Goal: Transaction & Acquisition: Purchase product/service

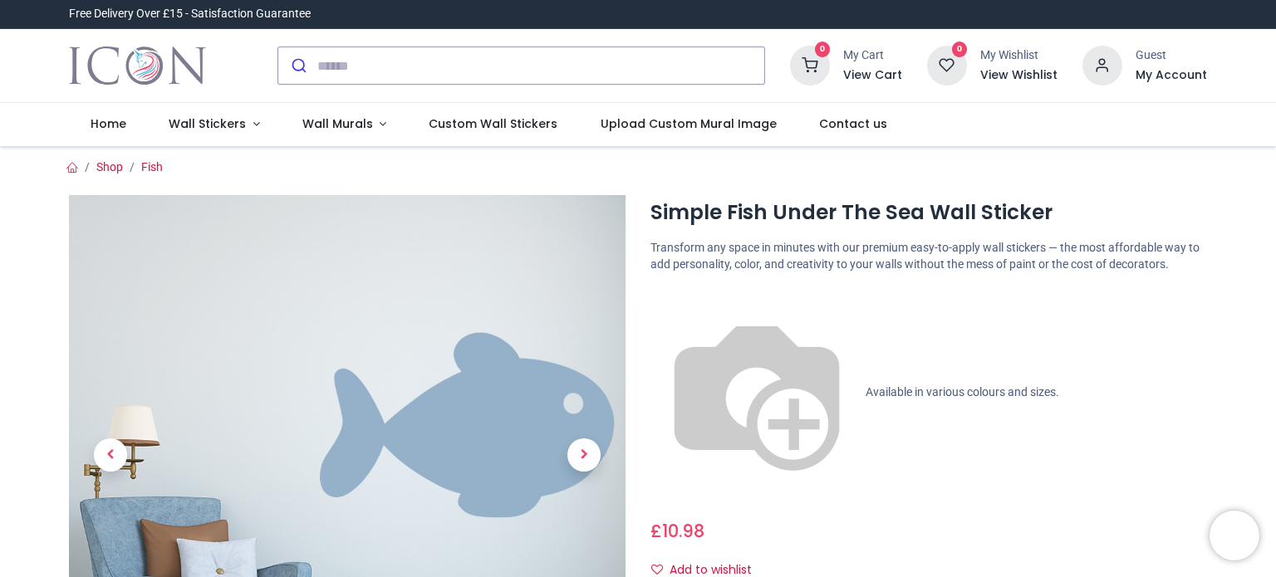
click at [266, 168] on ol "Shop Fish" at bounding box center [637, 167] width 1163 height 17
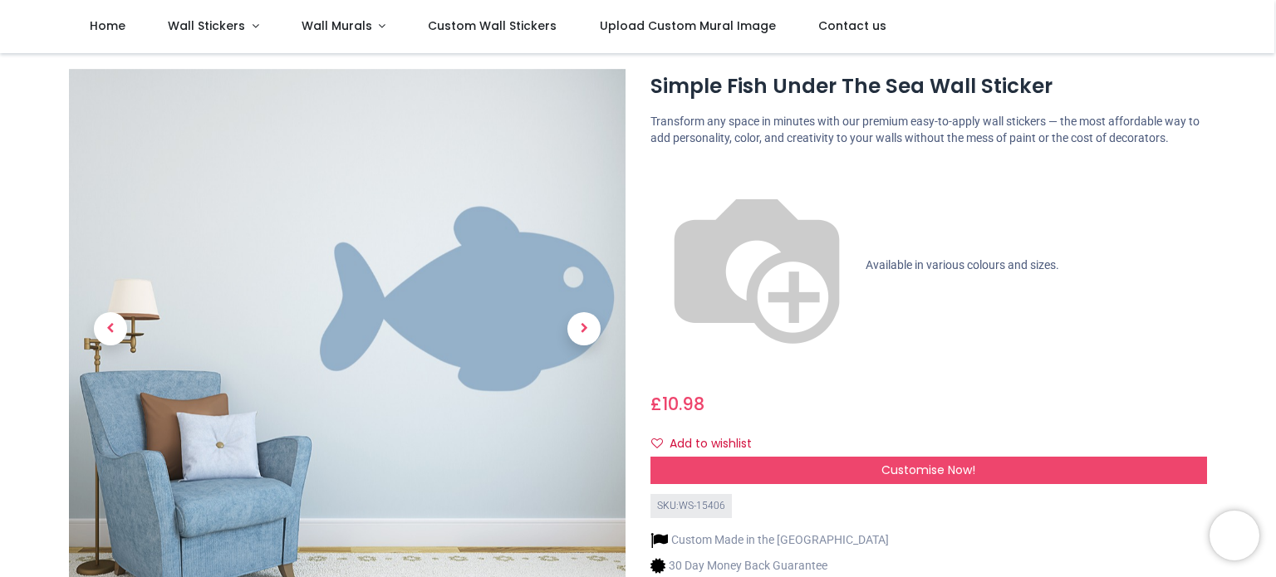
scroll to position [33, 0]
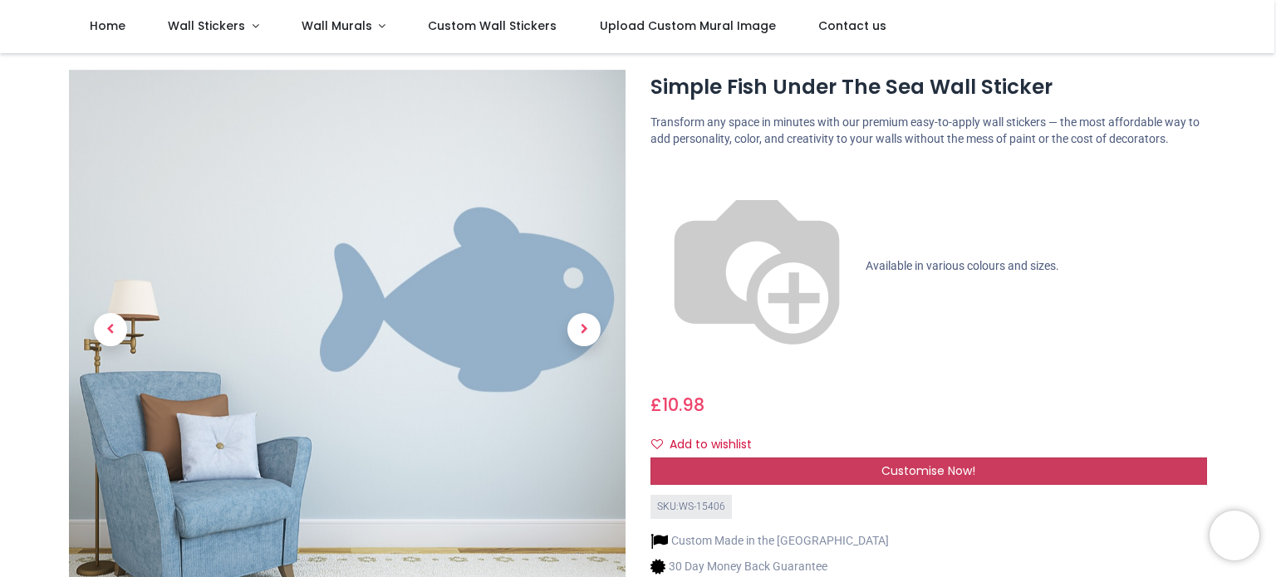
click at [917, 463] on span "Customise Now!" at bounding box center [928, 471] width 94 height 17
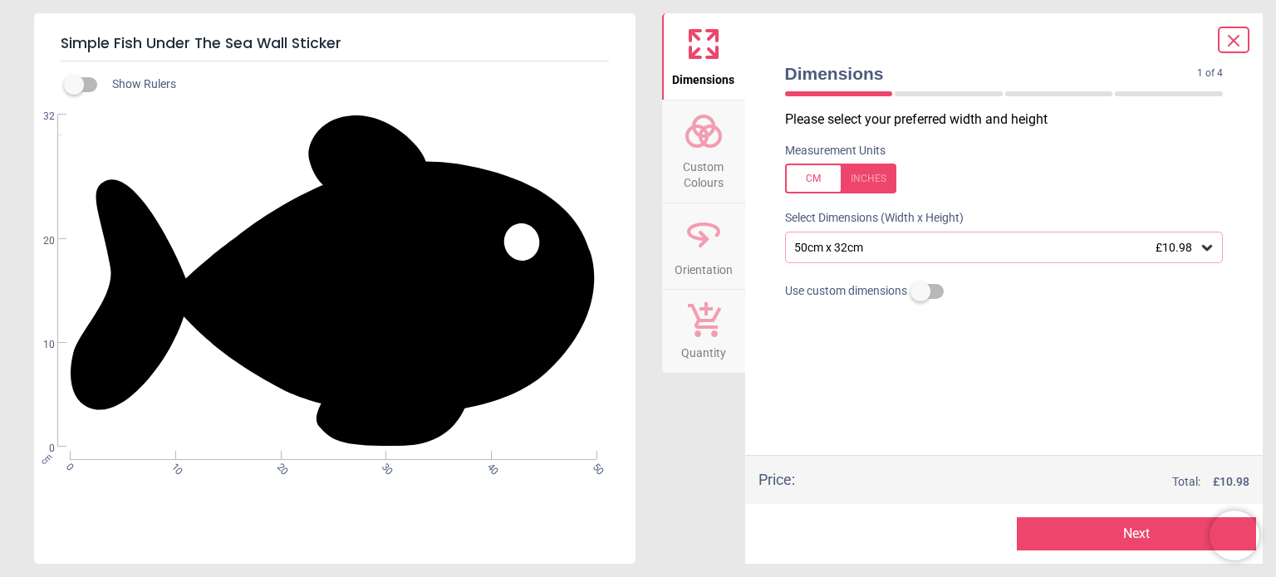
click at [695, 164] on span "Custom Colours" at bounding box center [704, 171] width 80 height 41
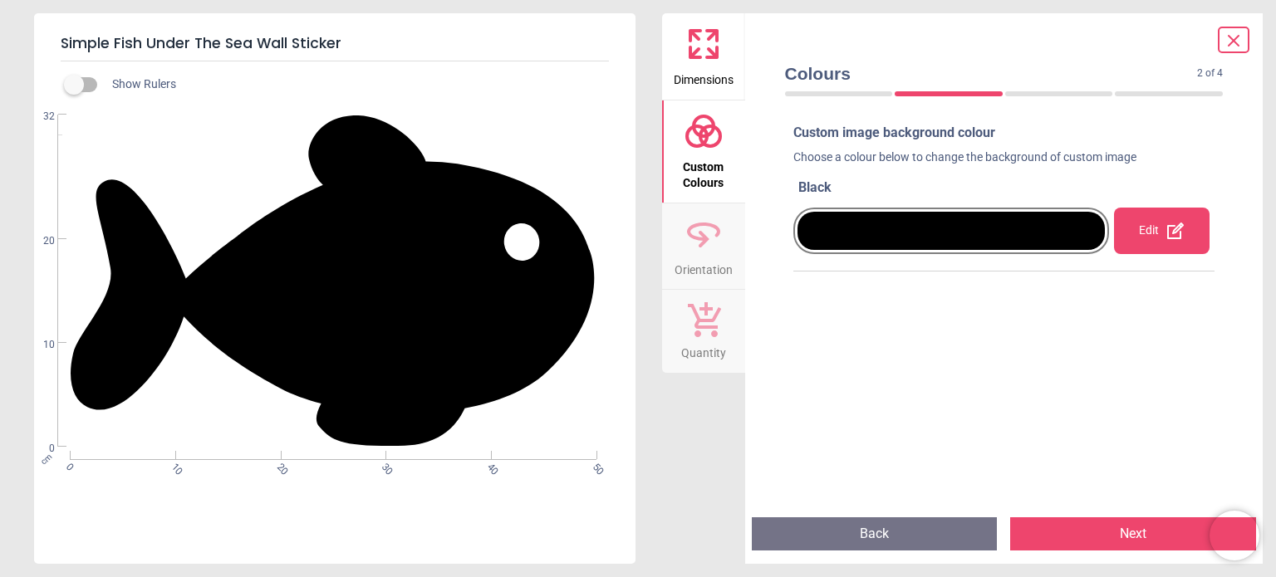
click at [718, 255] on span "Orientation" at bounding box center [703, 266] width 58 height 25
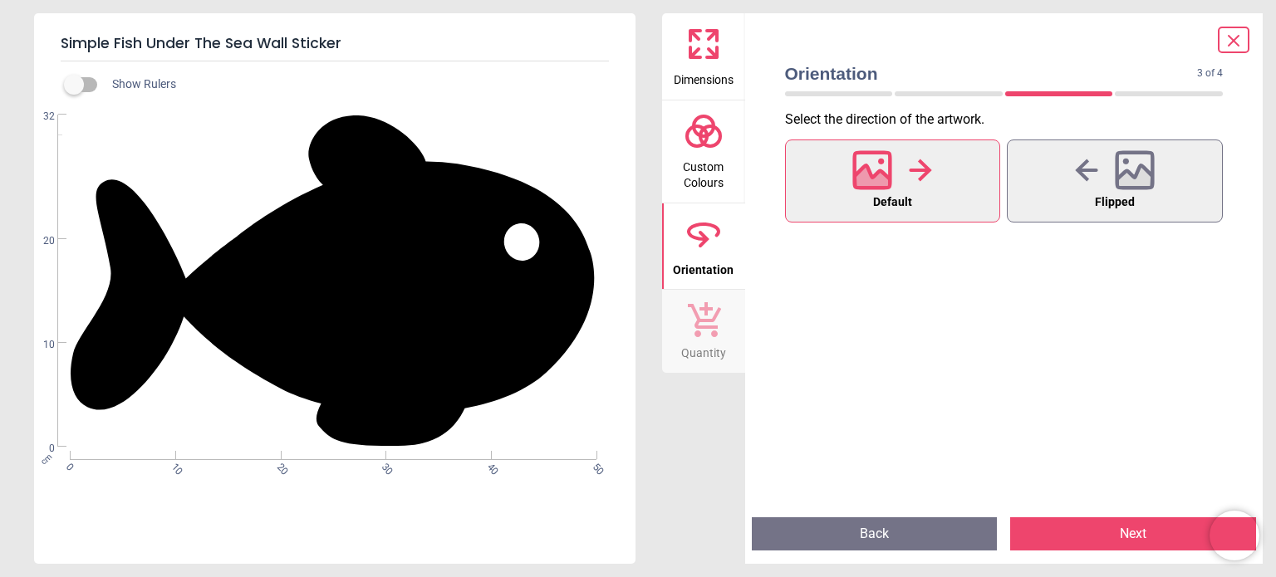
click at [1243, 35] on div at bounding box center [1234, 40] width 32 height 27
click at [887, 530] on button "Back" at bounding box center [875, 533] width 246 height 33
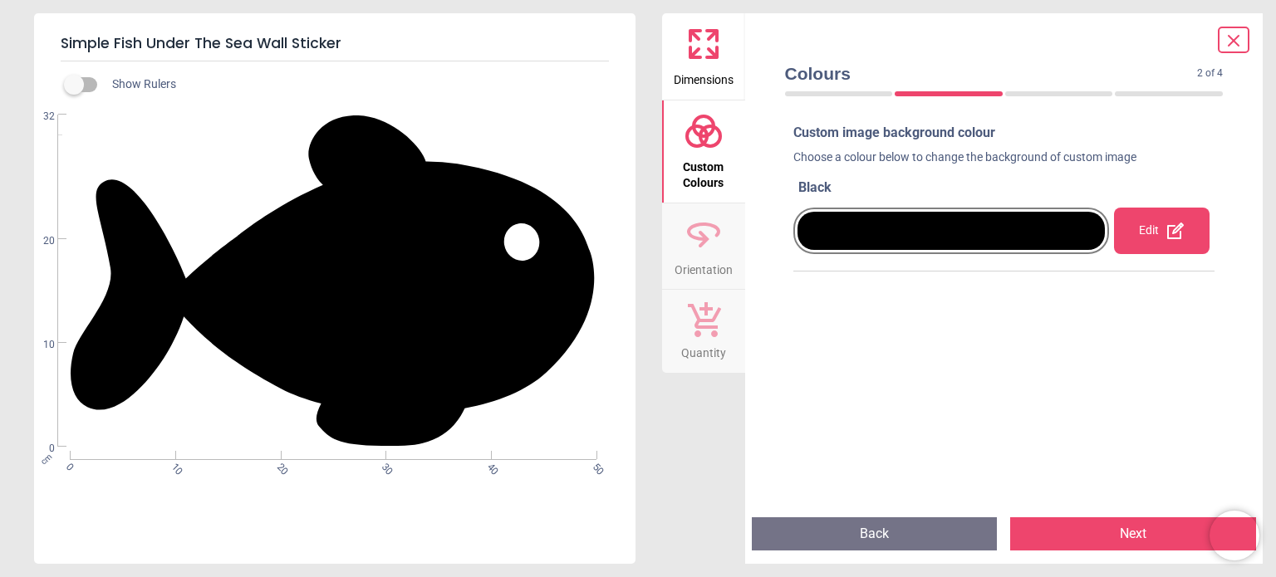
click at [887, 461] on div "Custom image background colour Choose a colour below to change the background o…" at bounding box center [1004, 313] width 448 height 393
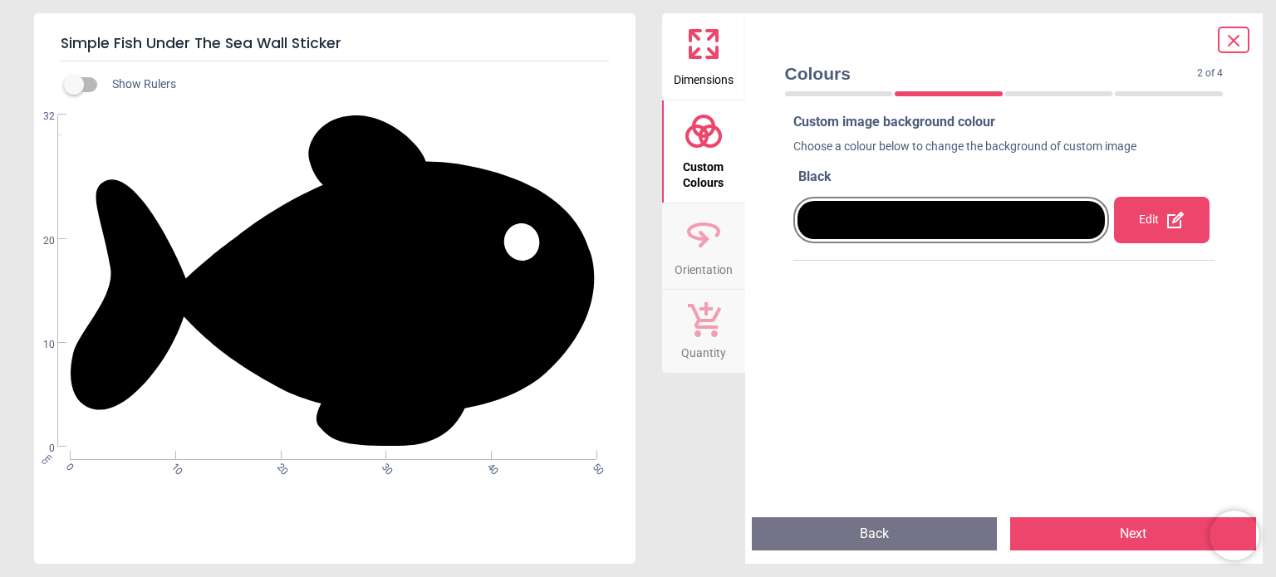
click at [922, 215] on div at bounding box center [951, 220] width 308 height 38
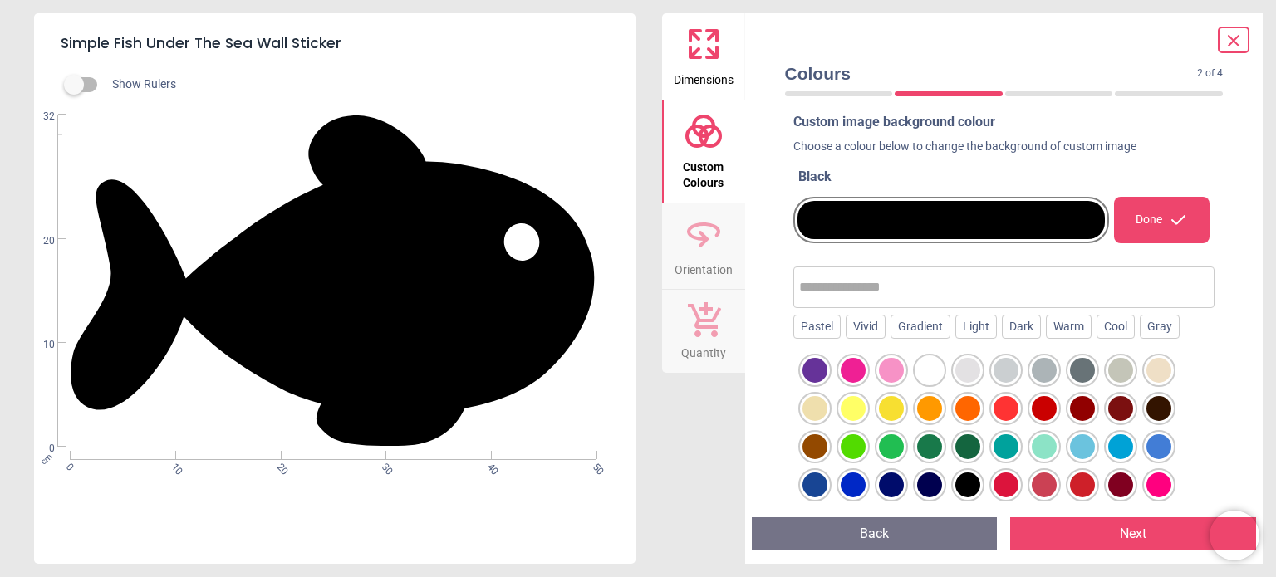
click at [1152, 483] on div at bounding box center [1158, 485] width 25 height 25
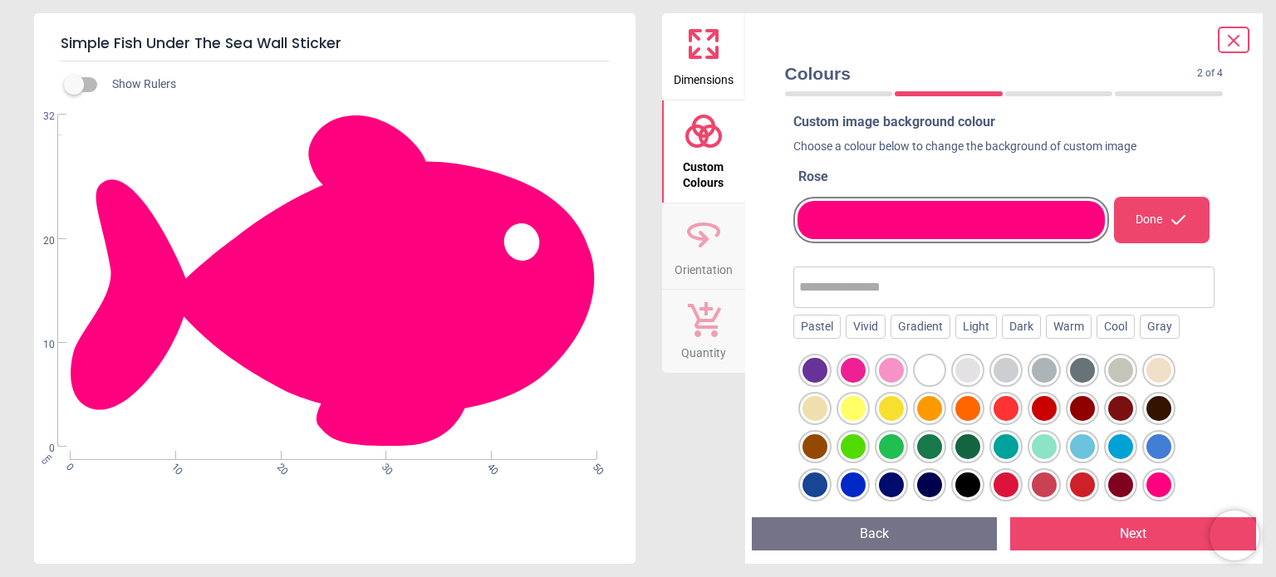
click at [1079, 484] on div at bounding box center [1082, 485] width 25 height 25
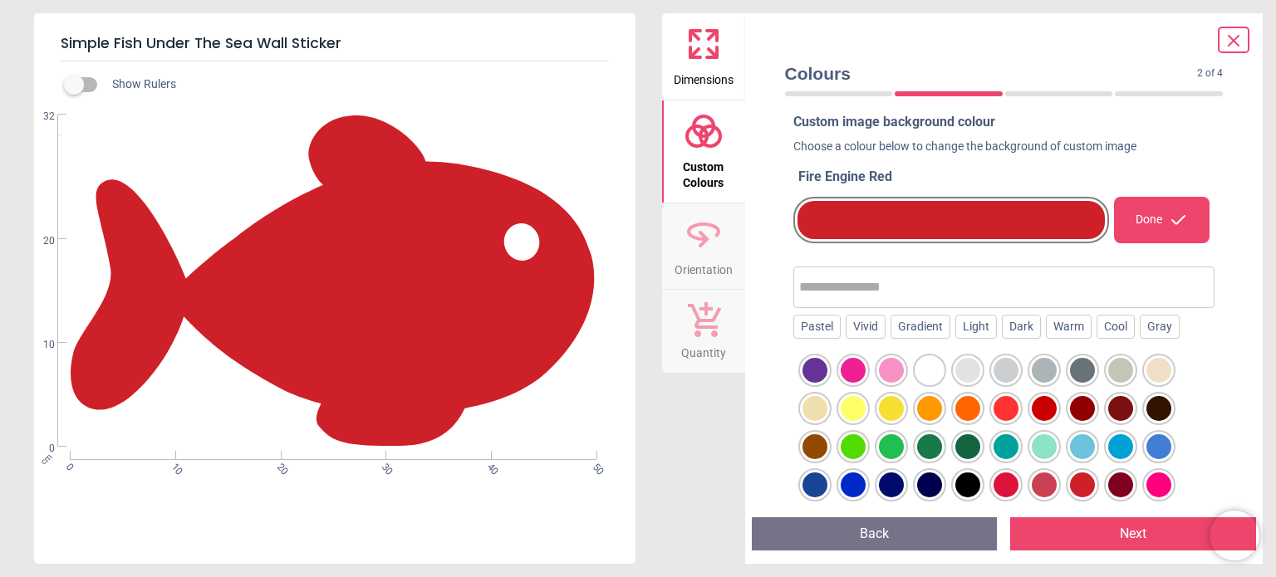
click at [1120, 481] on div at bounding box center [1120, 485] width 25 height 25
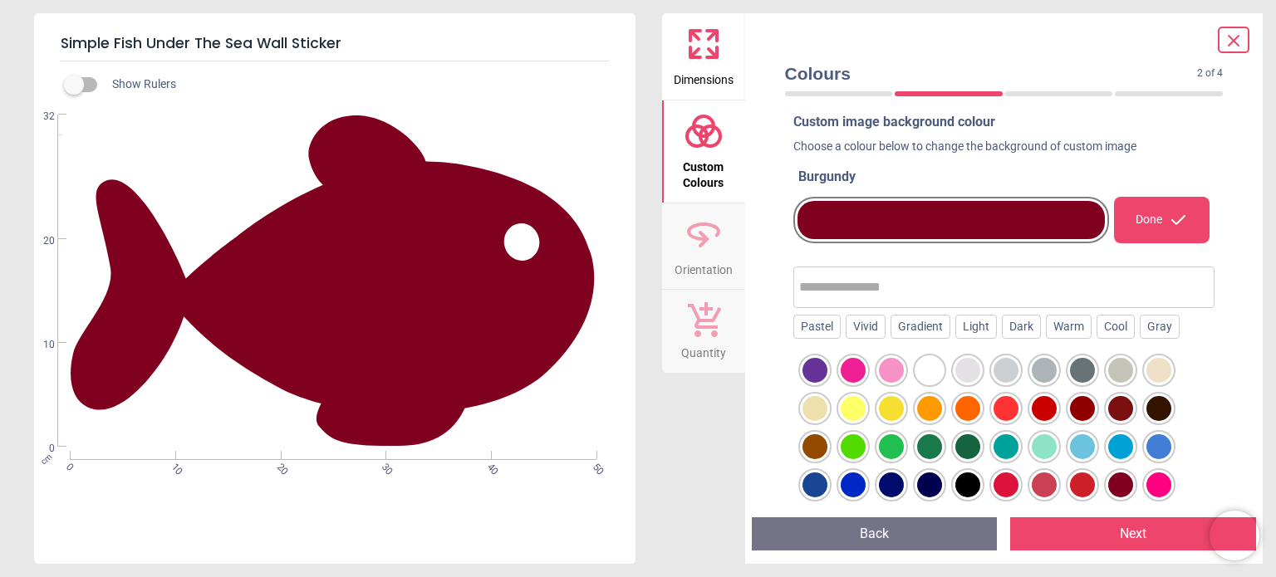
click at [1155, 481] on div at bounding box center [1158, 485] width 25 height 25
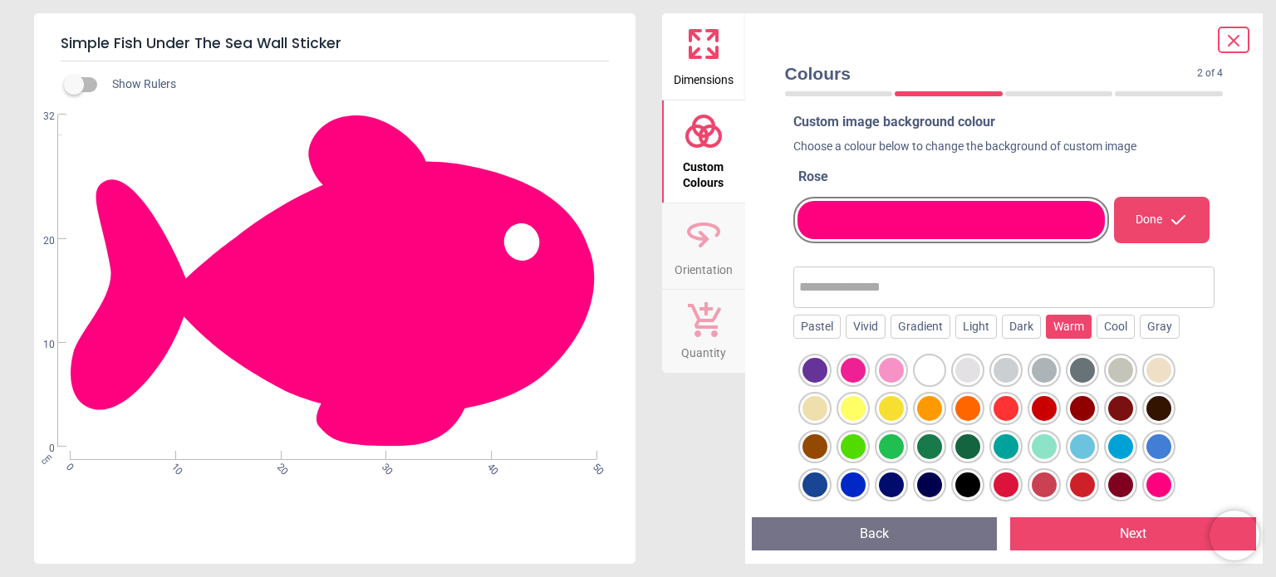
click at [1060, 328] on div "Warm" at bounding box center [1069, 327] width 46 height 25
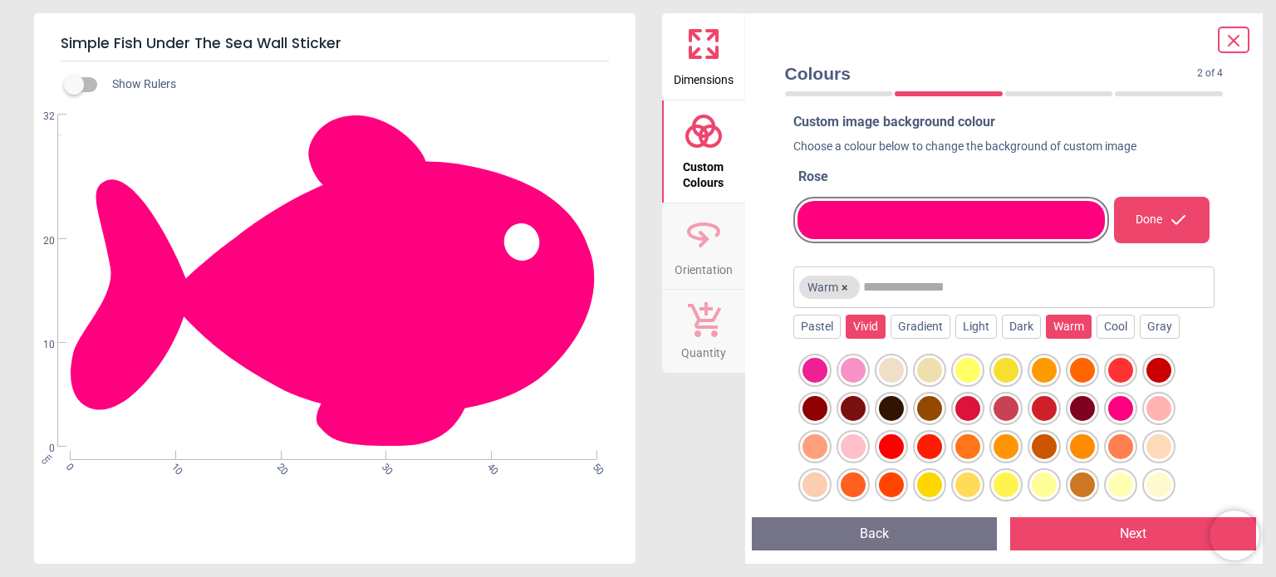
click at [860, 320] on div "Vivid" at bounding box center [865, 327] width 40 height 25
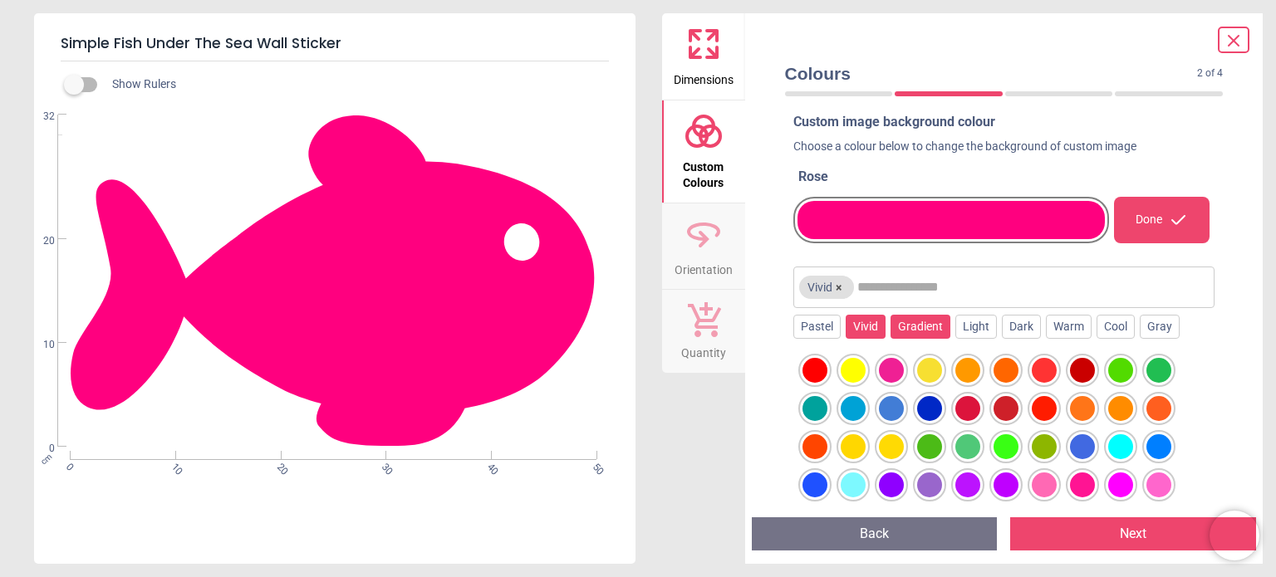
click at [919, 328] on div "Gradient" at bounding box center [920, 327] width 60 height 25
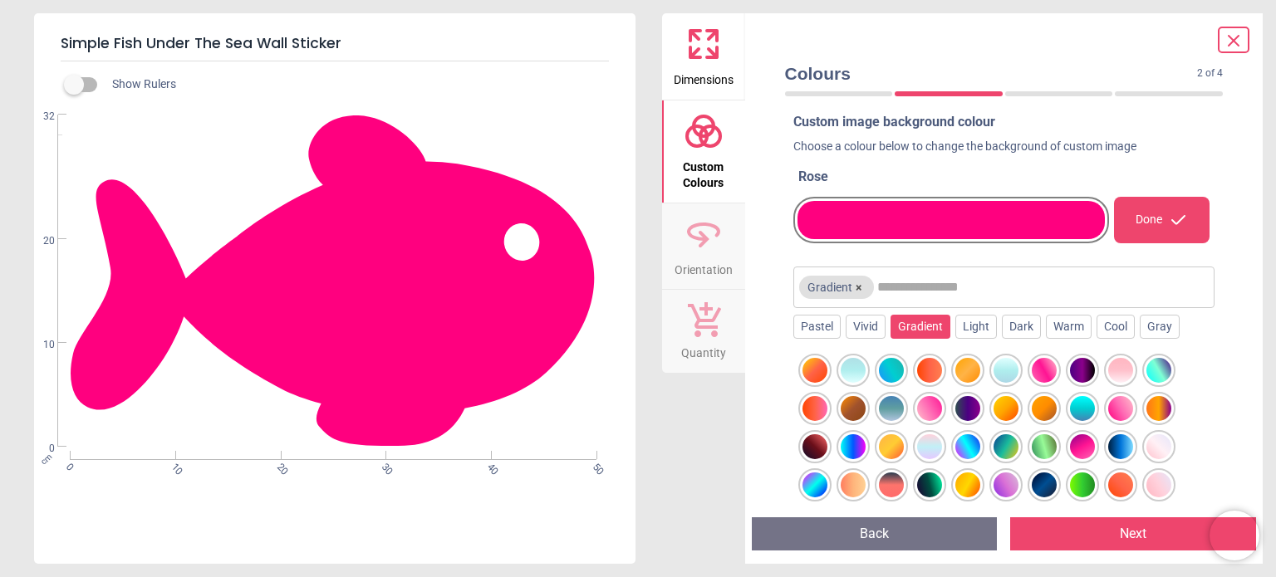
click at [1027, 507] on div "Preview Back Next Next" at bounding box center [1004, 534] width 518 height 60
click at [1005, 441] on div at bounding box center [1005, 446] width 25 height 25
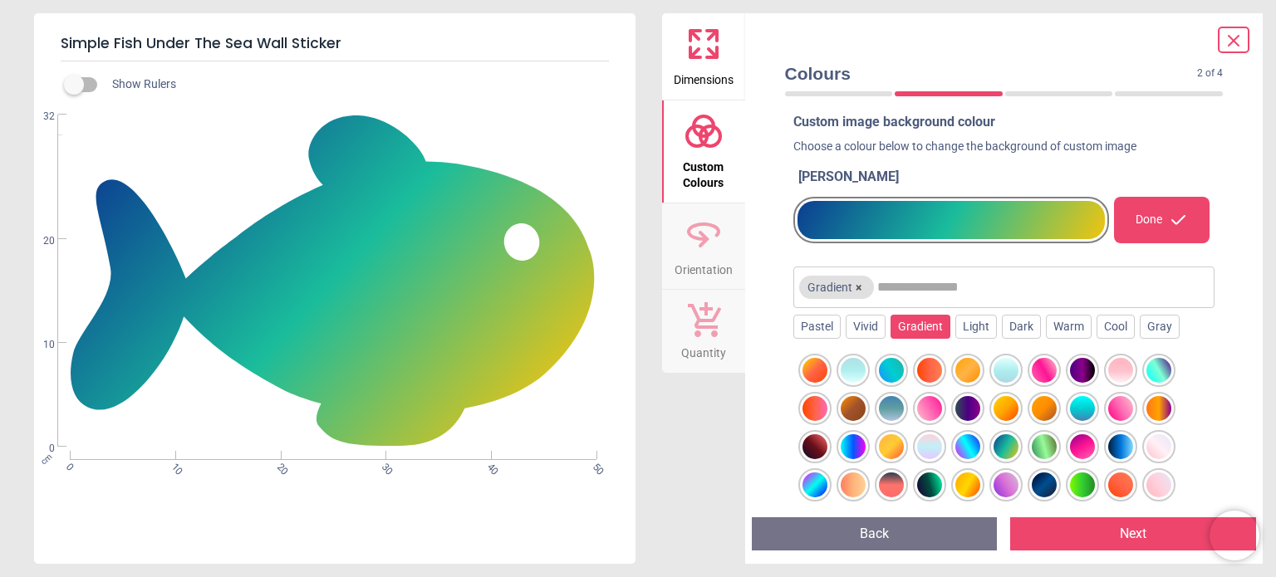
click at [1120, 484] on div at bounding box center [1120, 485] width 25 height 25
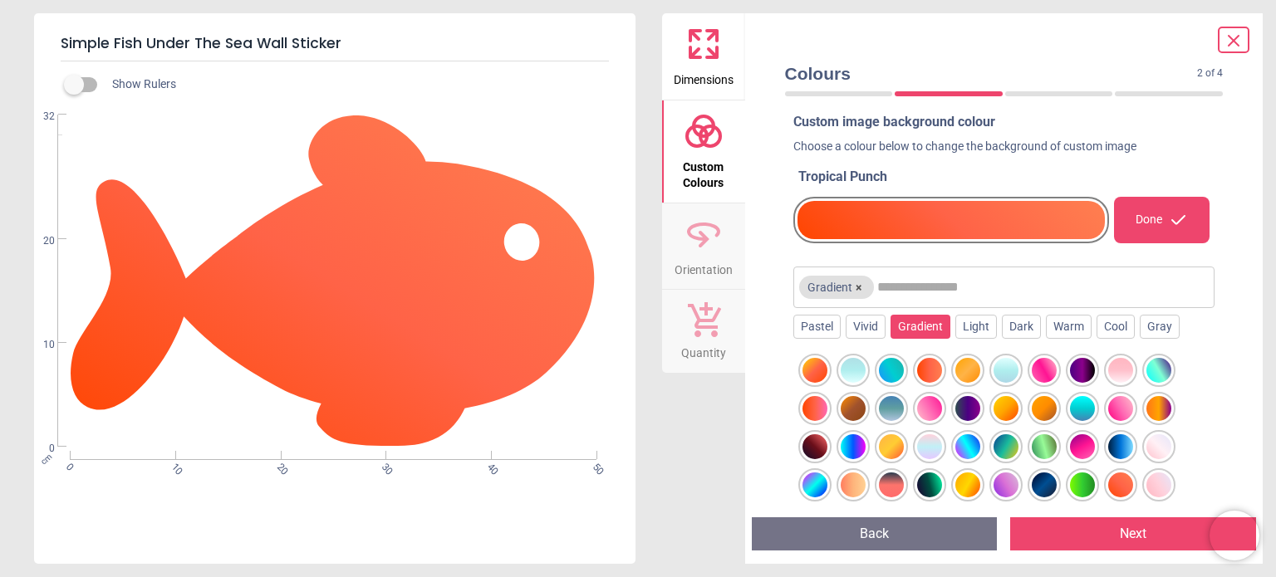
click at [885, 489] on div at bounding box center [891, 485] width 25 height 25
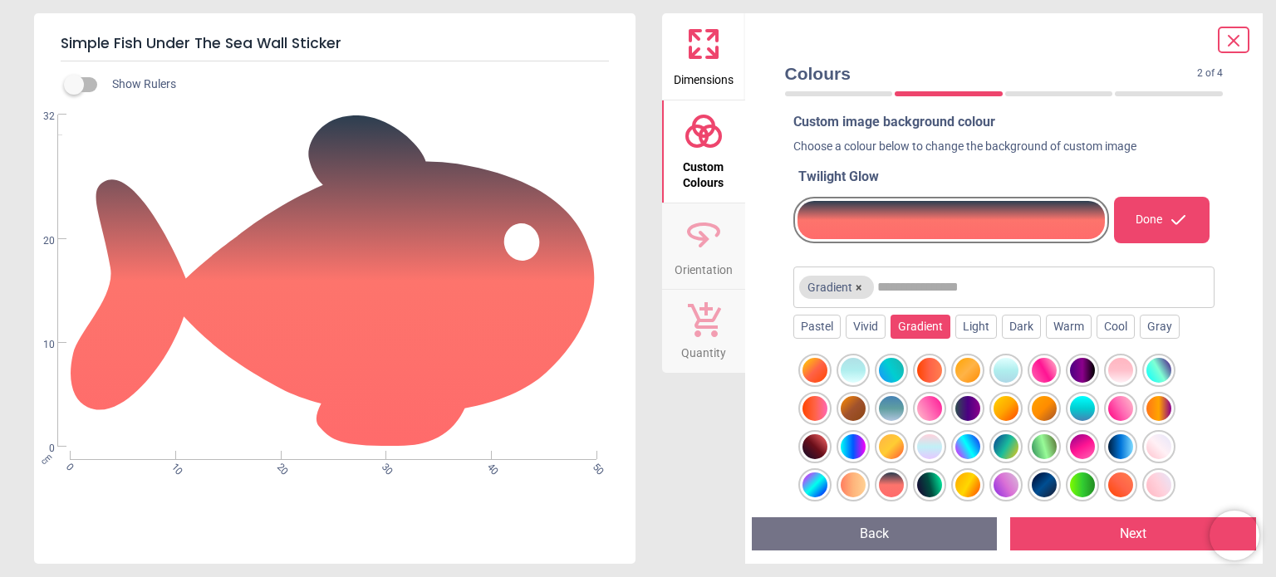
click at [854, 486] on div at bounding box center [852, 485] width 25 height 25
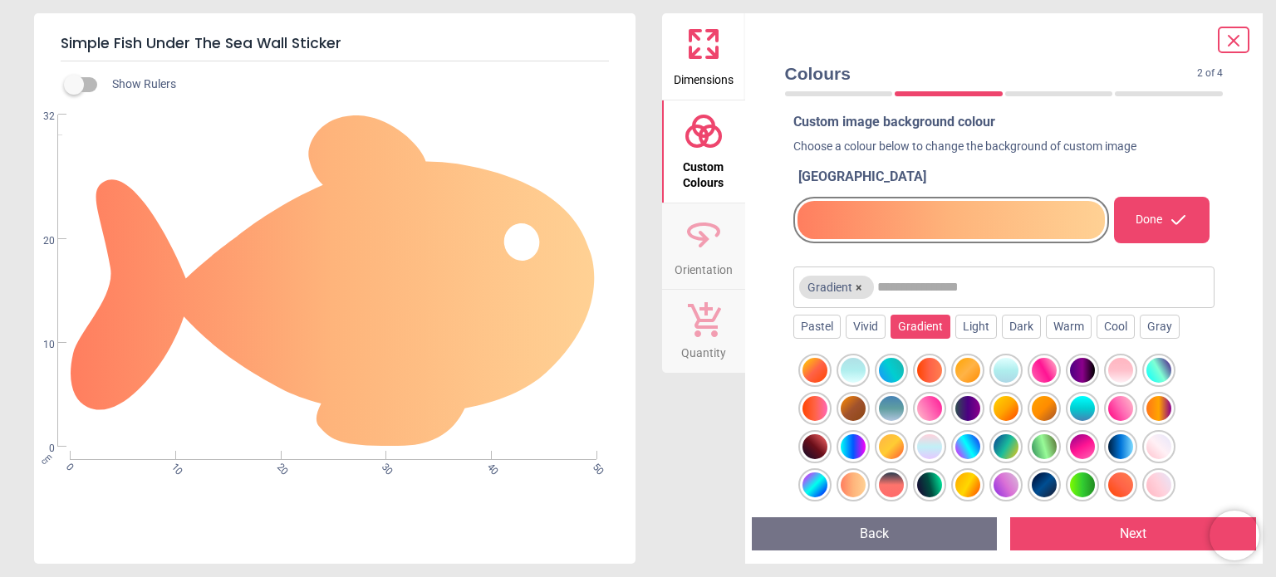
click at [851, 442] on div at bounding box center [852, 446] width 25 height 25
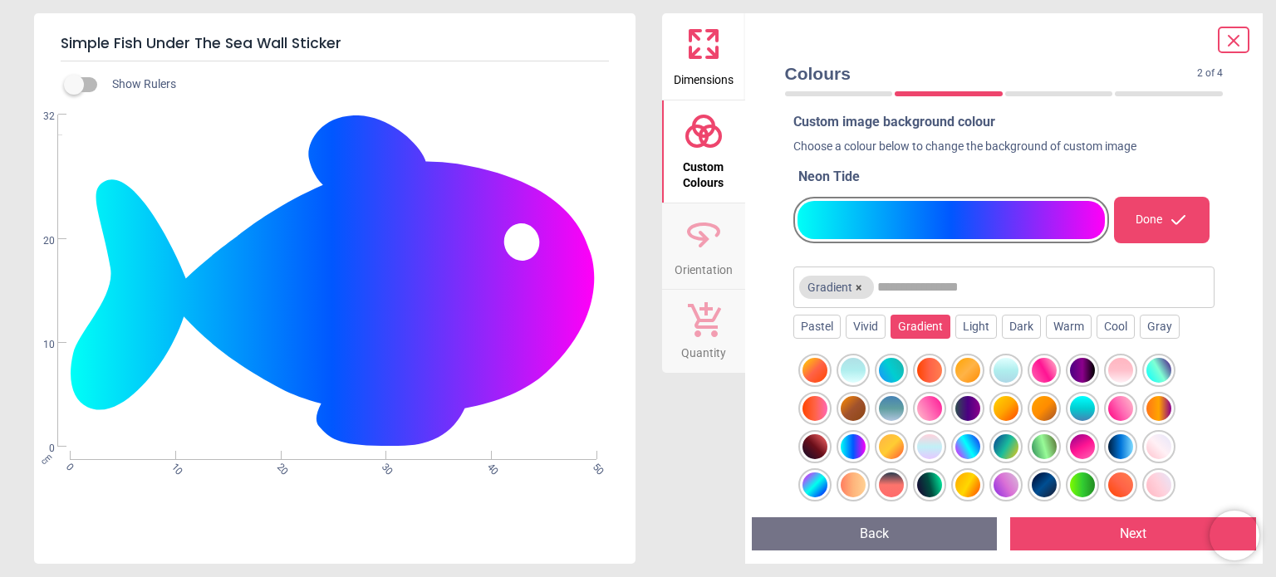
click at [816, 418] on div at bounding box center [814, 408] width 25 height 25
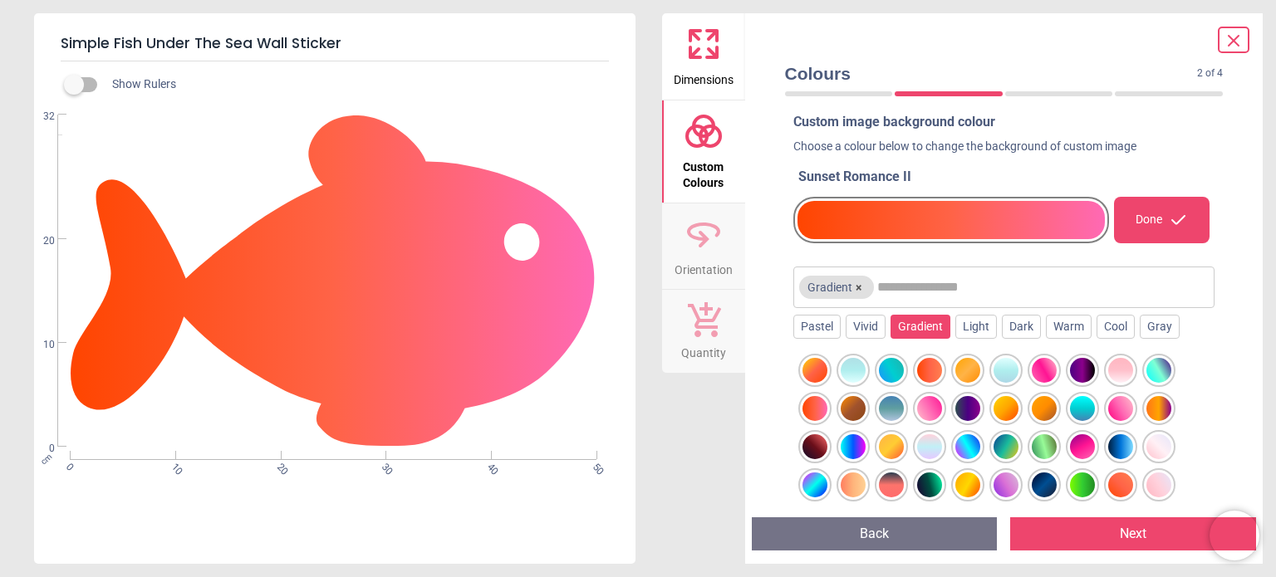
click at [1123, 367] on div at bounding box center [1120, 370] width 25 height 25
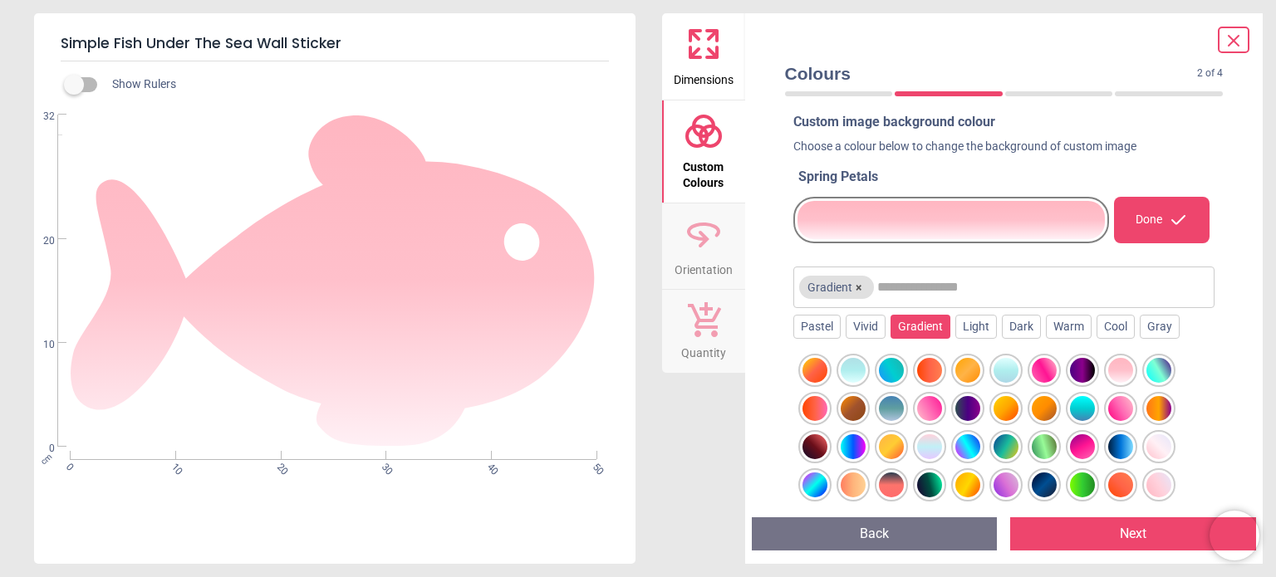
click at [1160, 404] on div at bounding box center [1158, 408] width 25 height 25
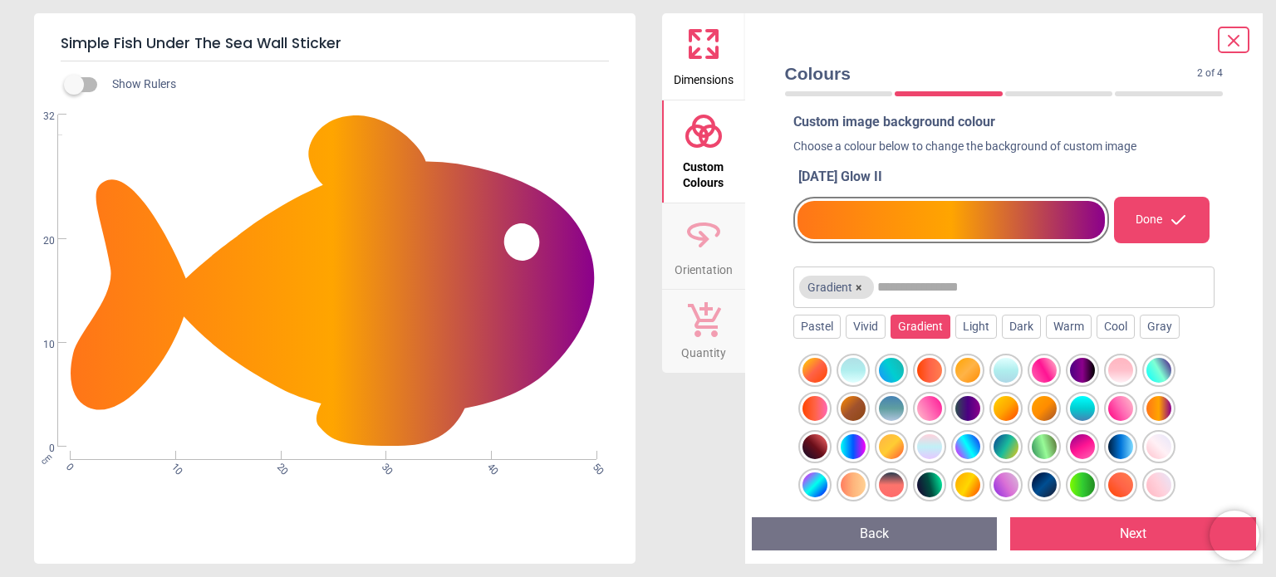
click at [1156, 448] on div at bounding box center [1158, 446] width 25 height 25
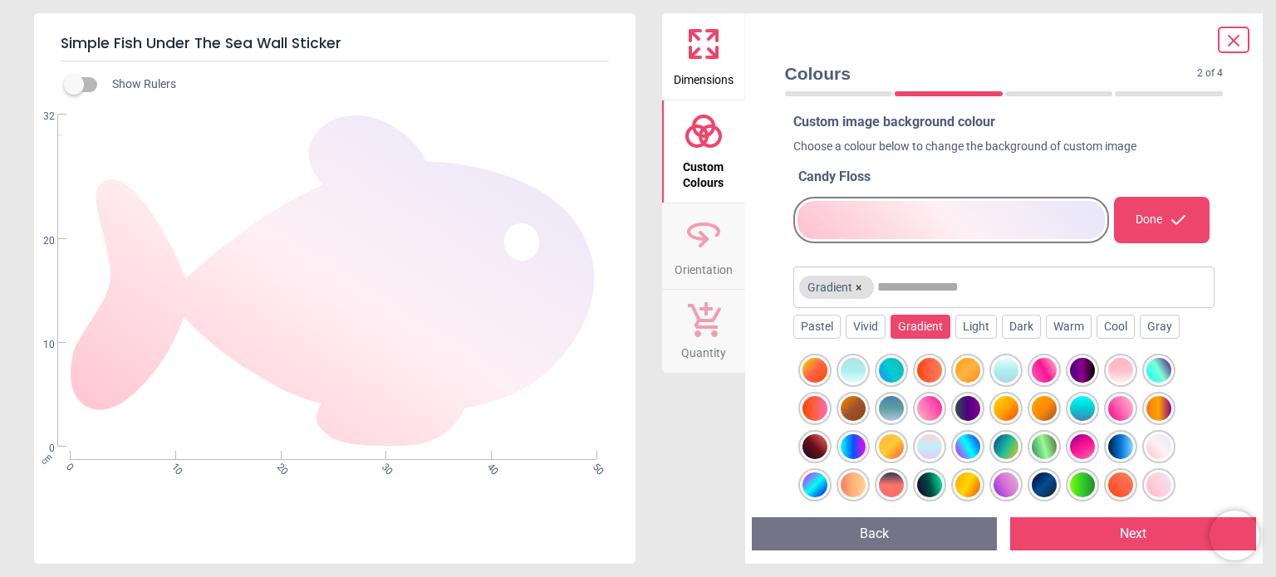
click at [1154, 484] on div at bounding box center [1158, 485] width 25 height 25
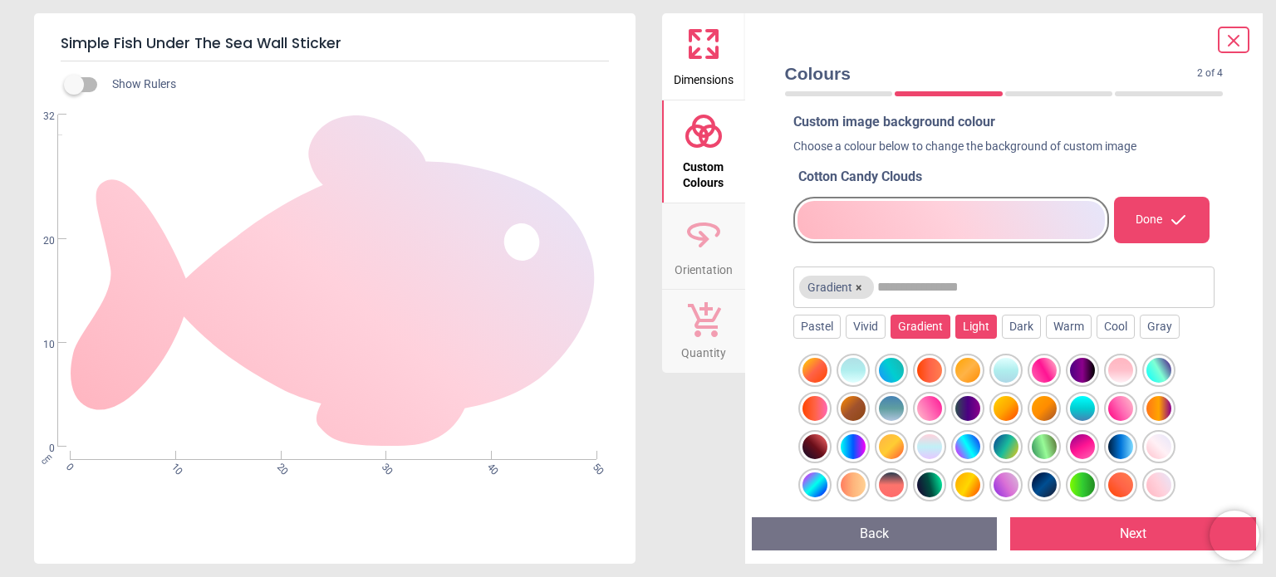
click at [972, 326] on div "Light" at bounding box center [976, 327] width 42 height 25
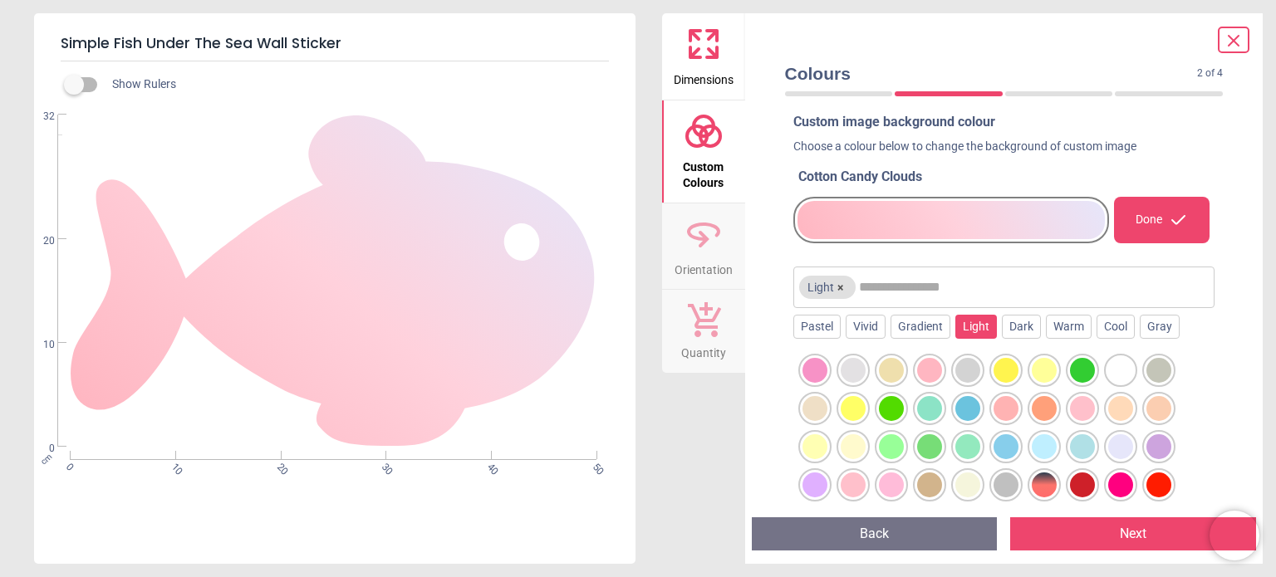
click at [1113, 372] on div at bounding box center [1120, 370] width 25 height 25
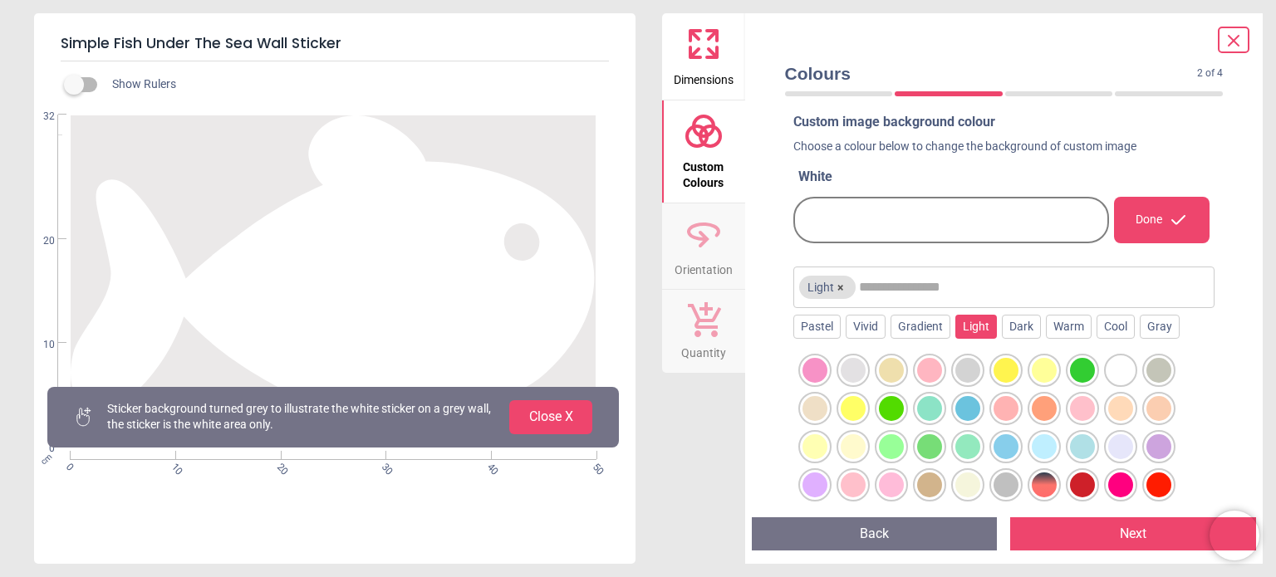
click at [1156, 368] on div at bounding box center [1158, 370] width 25 height 25
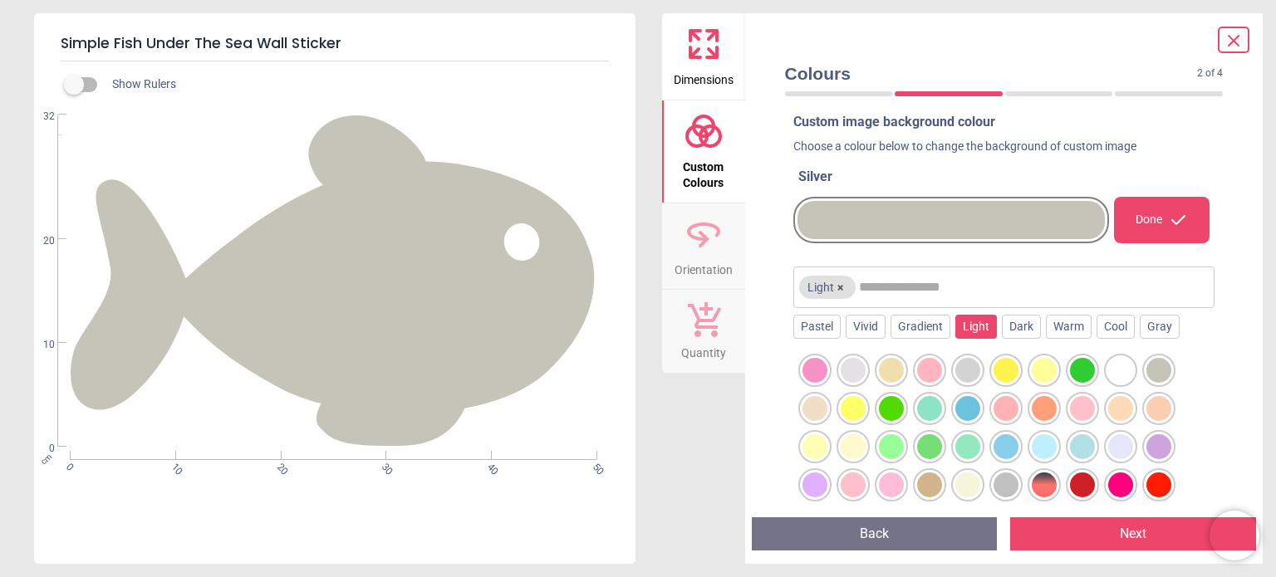
click at [958, 481] on div at bounding box center [967, 485] width 25 height 25
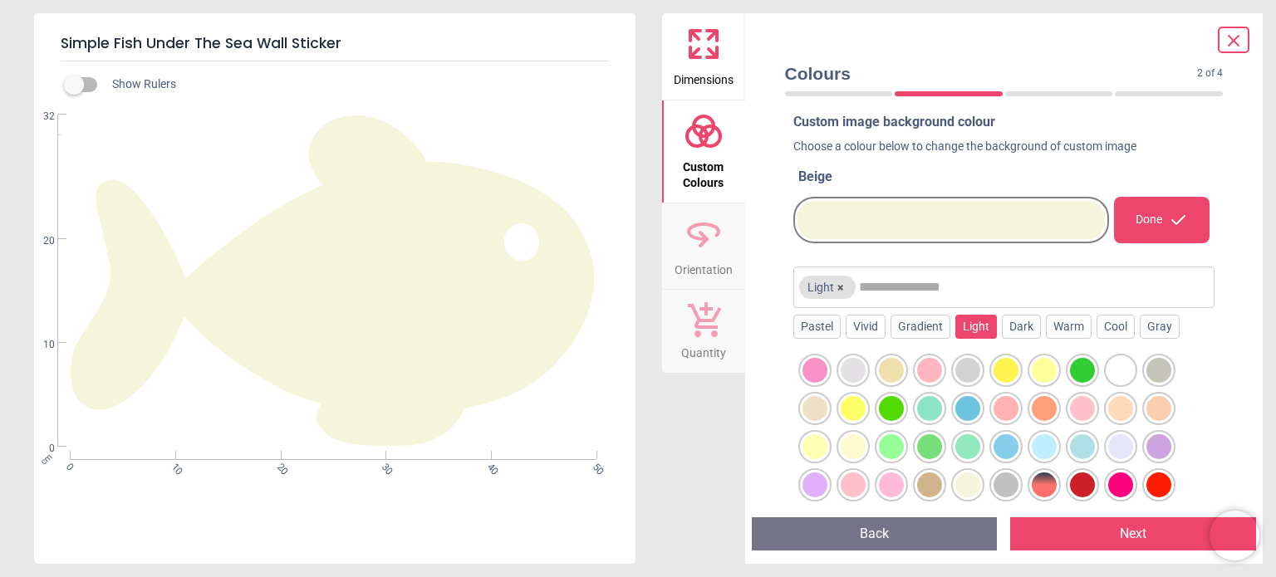
click at [810, 411] on div at bounding box center [814, 408] width 25 height 25
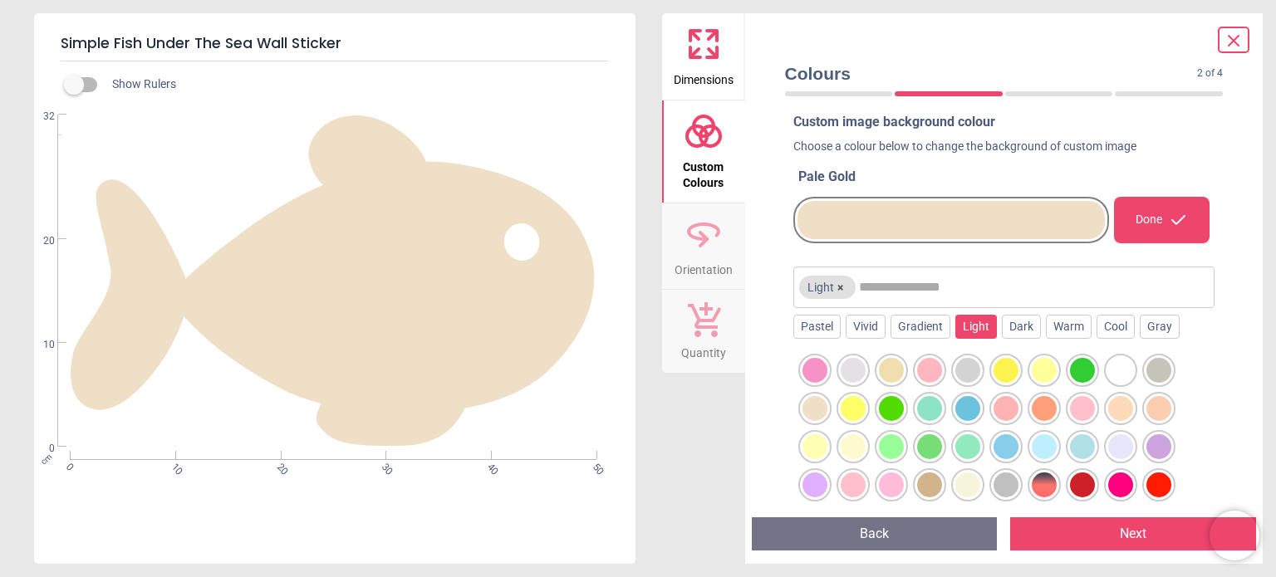
click at [850, 368] on div at bounding box center [852, 370] width 25 height 25
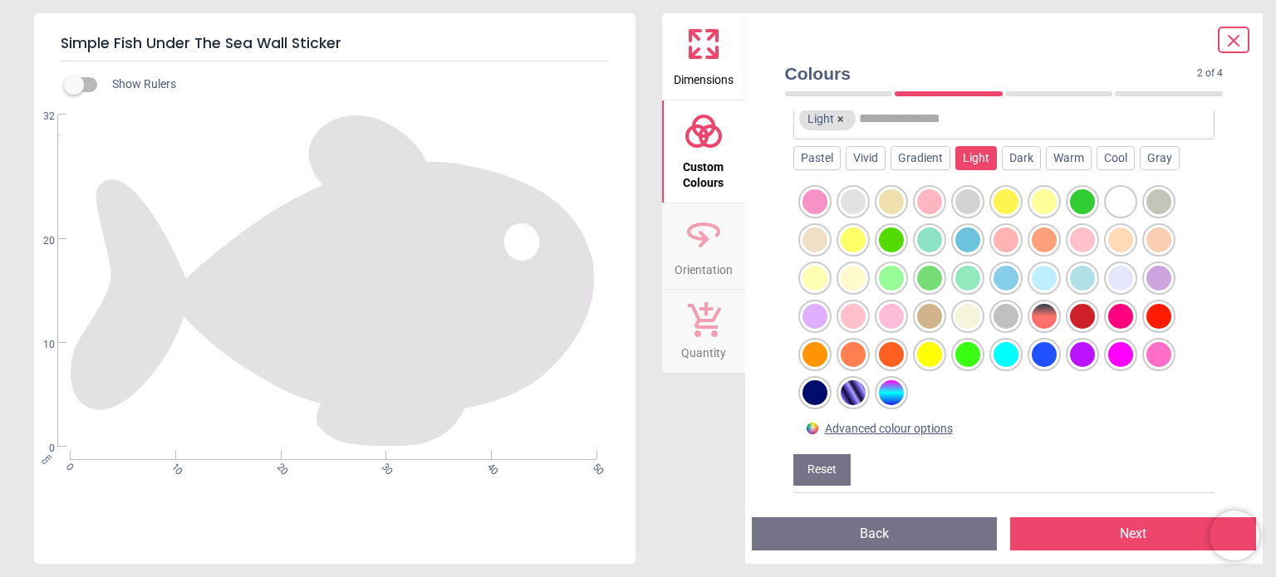
scroll to position [180, 0]
click at [887, 386] on div at bounding box center [891, 392] width 25 height 25
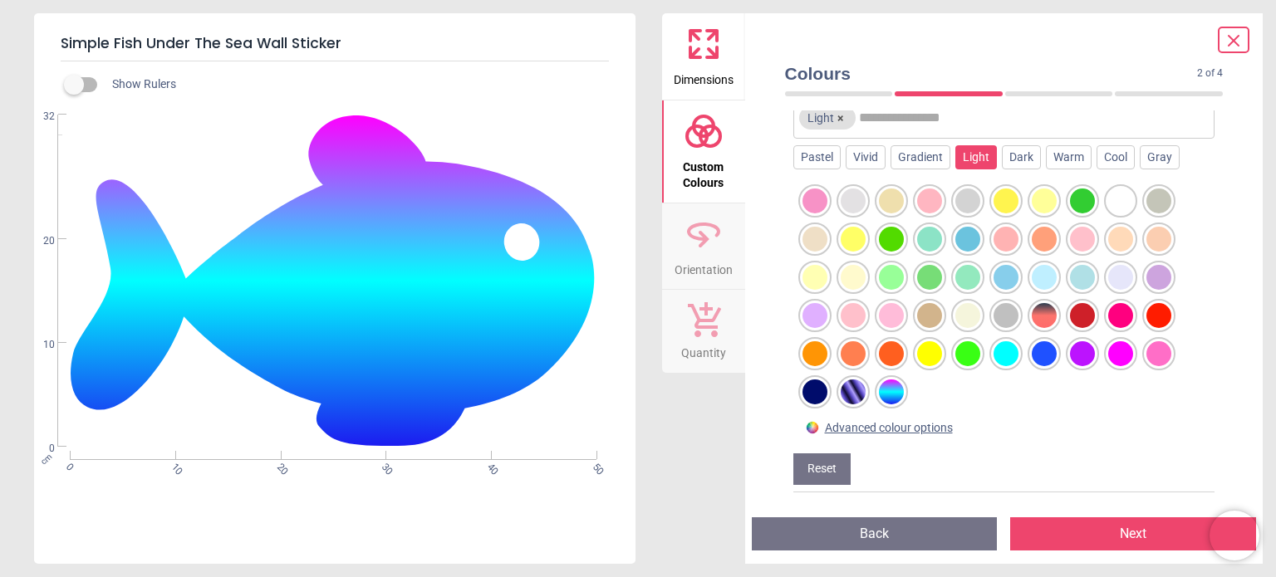
click at [852, 393] on div at bounding box center [852, 392] width 25 height 25
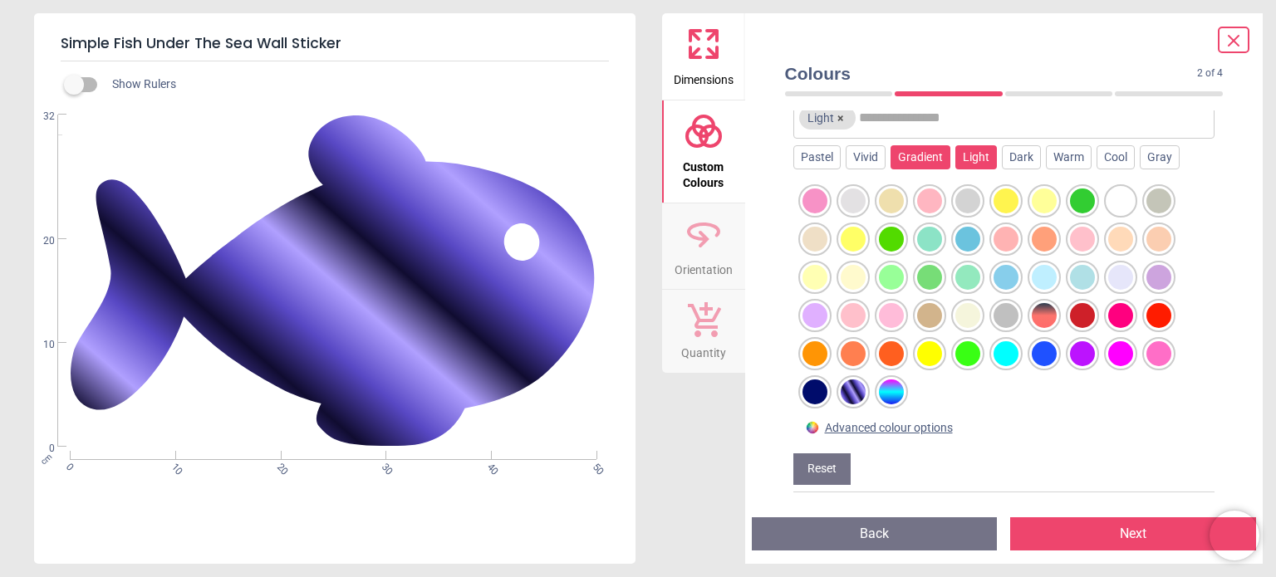
click at [917, 154] on div "Gradient" at bounding box center [920, 157] width 60 height 25
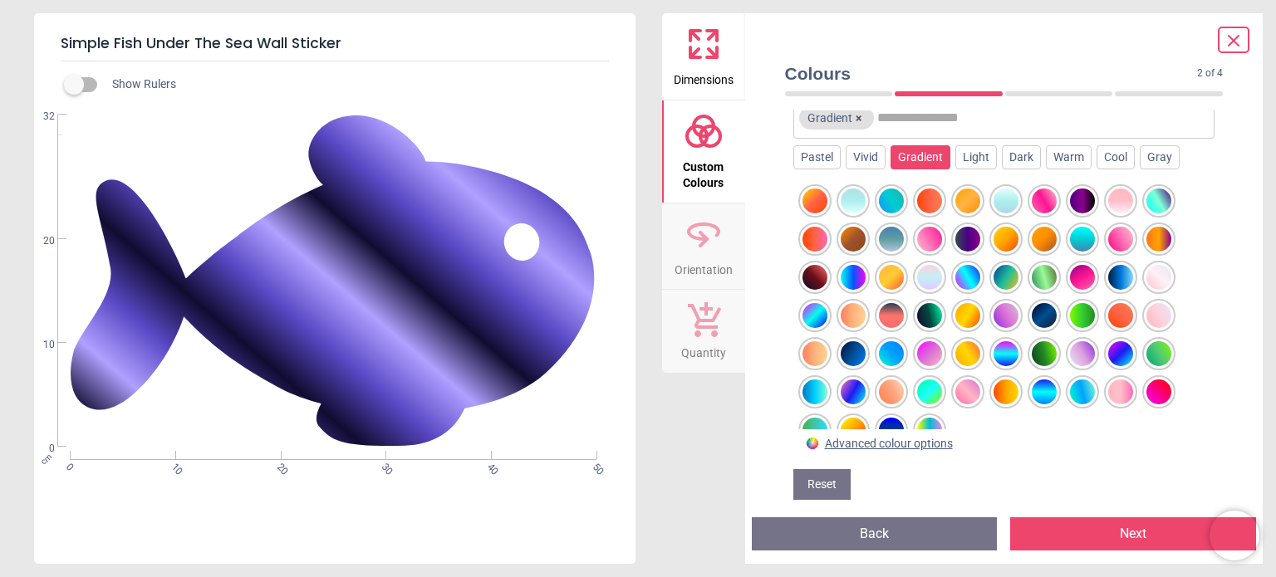
scroll to position [196, 0]
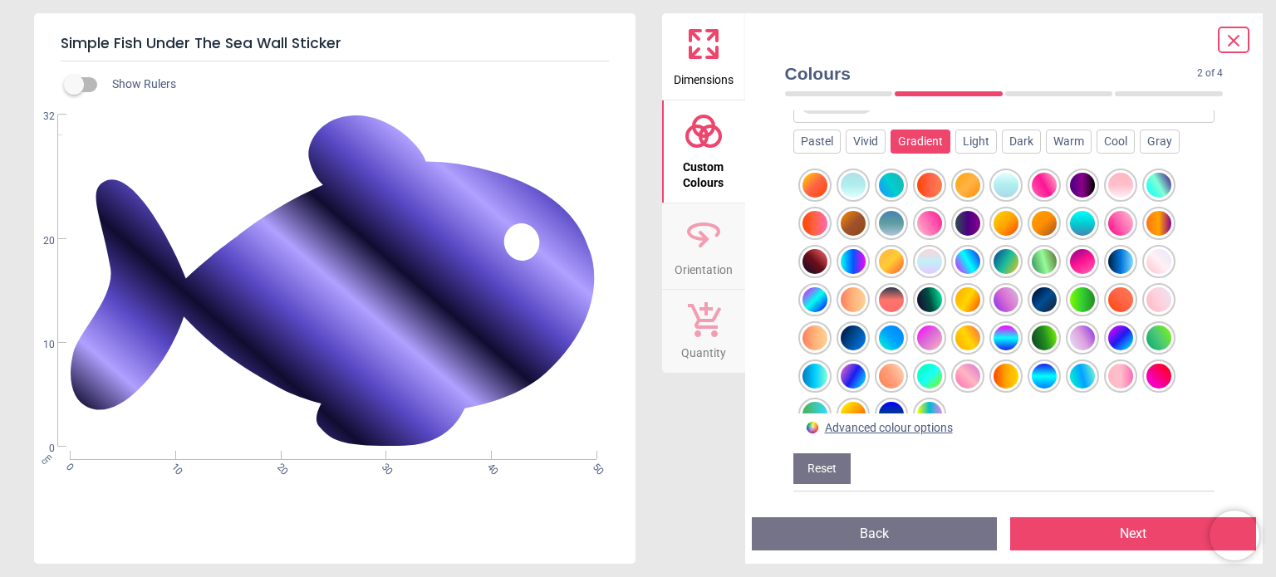
click at [810, 428] on img at bounding box center [812, 427] width 15 height 15
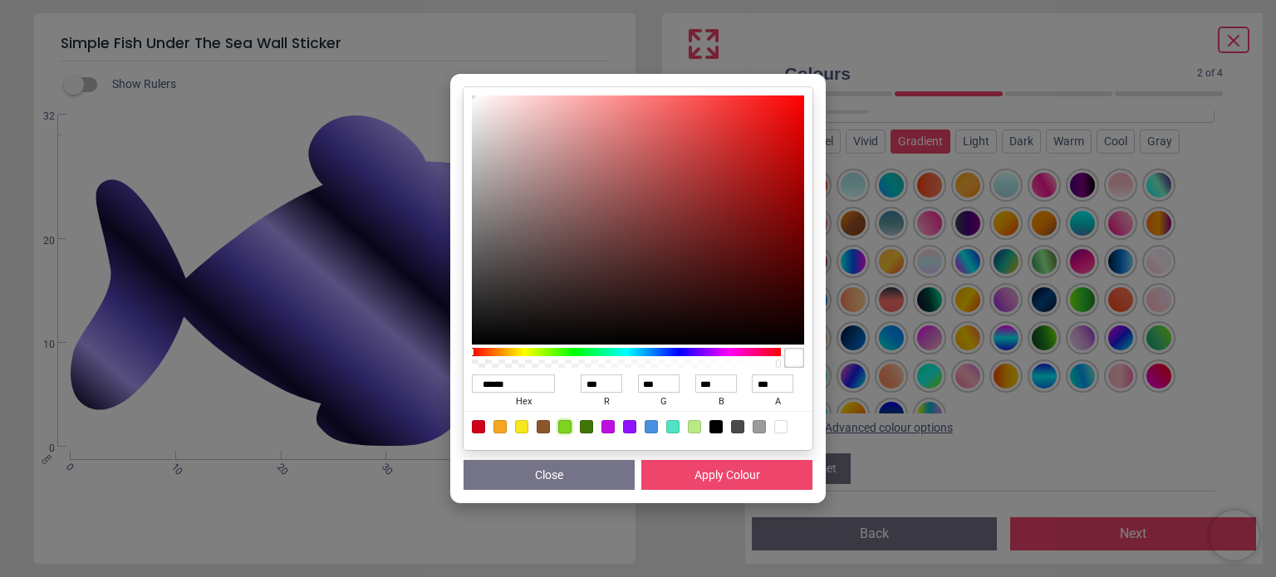
click at [563, 424] on div at bounding box center [564, 426] width 13 height 13
type input "******"
type input "***"
type input "**"
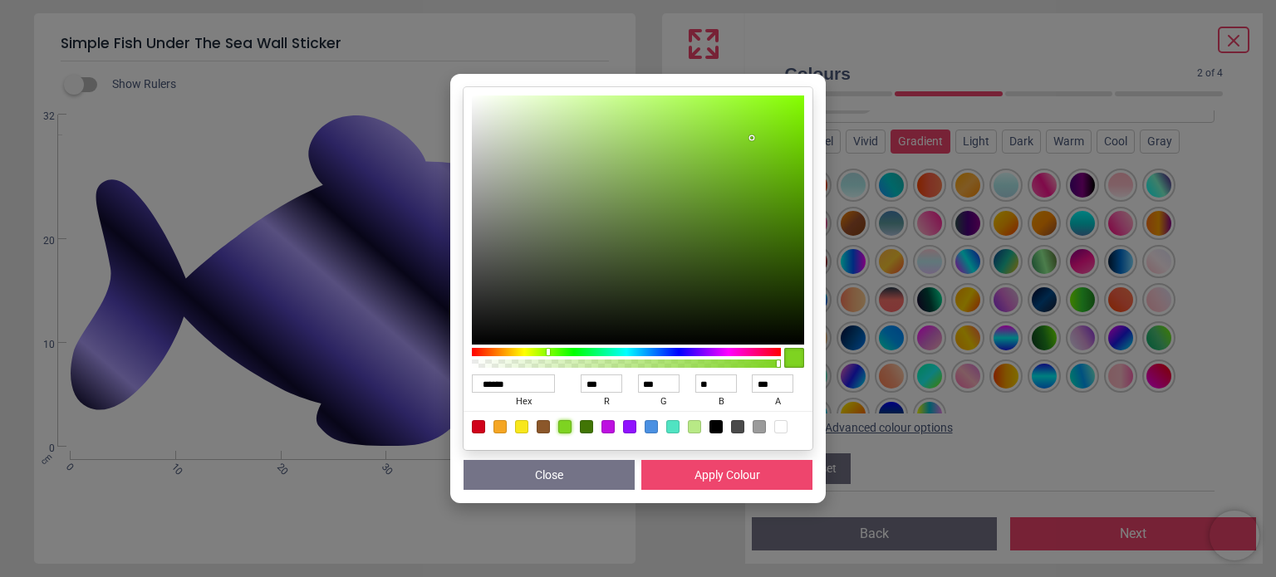
click at [606, 424] on div at bounding box center [607, 426] width 13 height 13
type input "******"
type input "***"
type input "**"
type input "***"
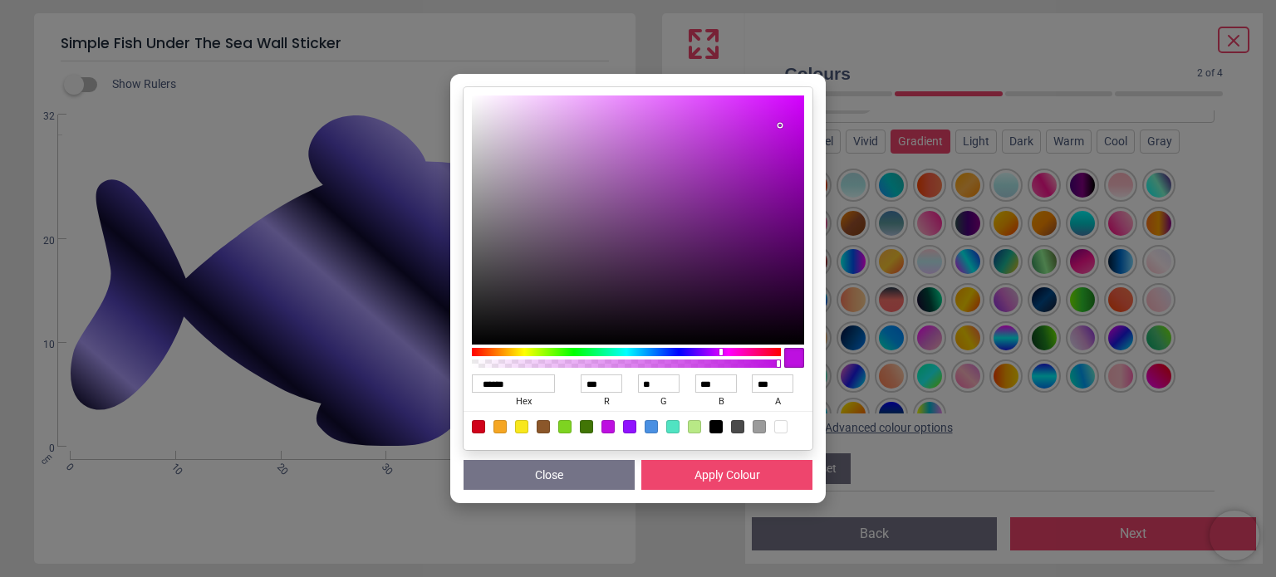
click at [691, 469] on button "Apply Colour" at bounding box center [726, 475] width 171 height 30
